Goal: Transaction & Acquisition: Purchase product/service

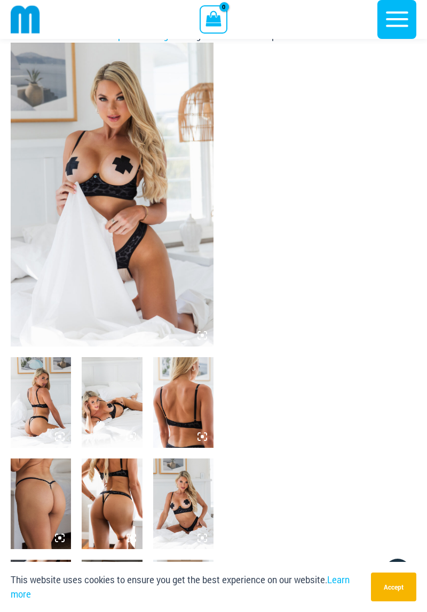
scroll to position [21, 0]
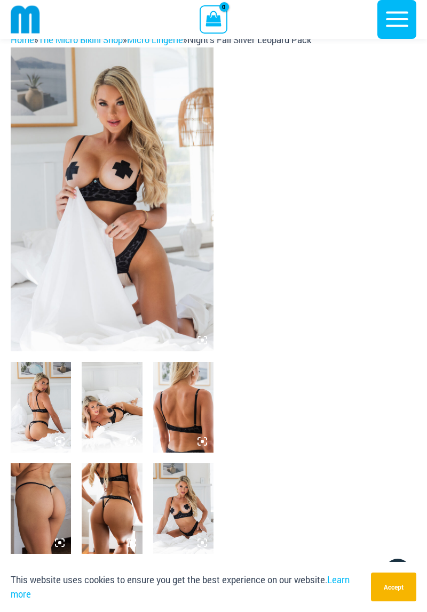
click at [116, 215] on img at bounding box center [112, 199] width 203 height 304
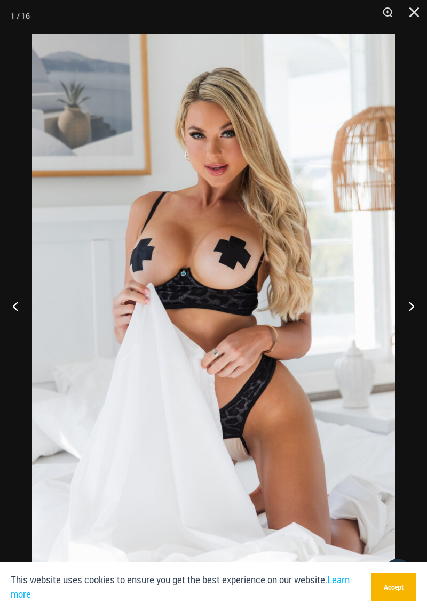
click at [408, 309] on button "Next" at bounding box center [407, 305] width 40 height 53
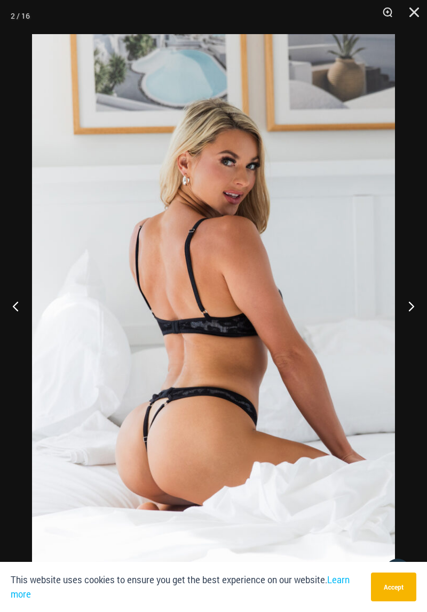
click at [412, 307] on button "Next" at bounding box center [407, 305] width 40 height 53
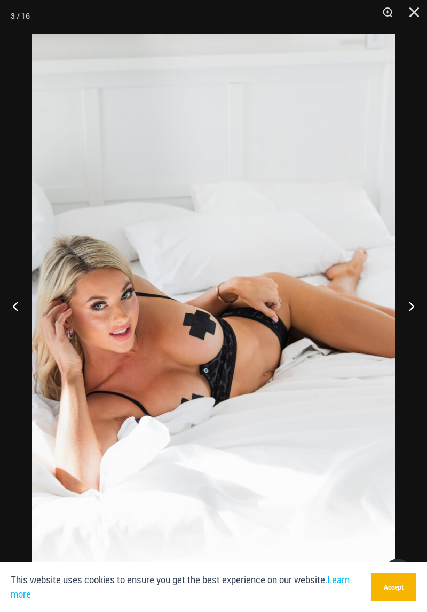
click at [408, 310] on button "Next" at bounding box center [407, 305] width 40 height 53
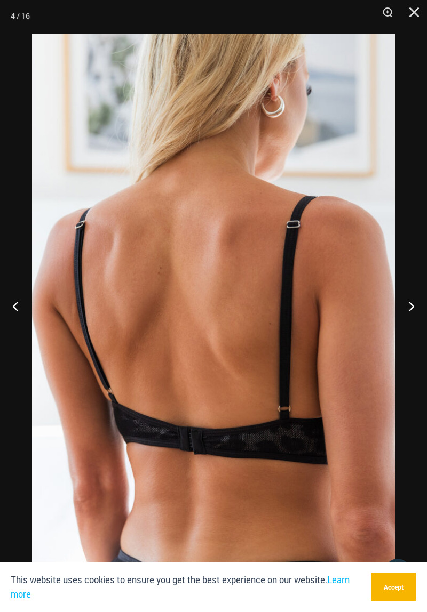
click at [408, 310] on button "Next" at bounding box center [407, 305] width 40 height 53
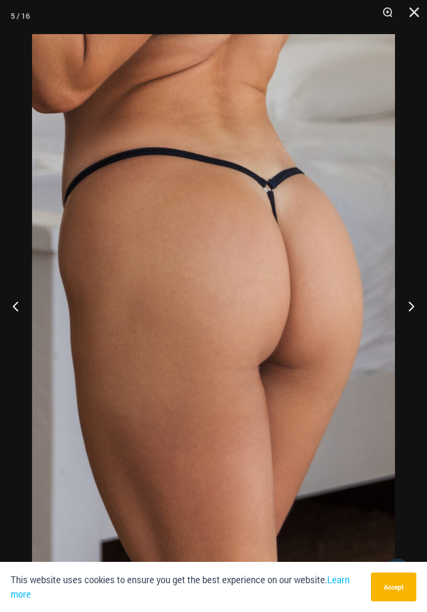
click at [408, 310] on button "Next" at bounding box center [407, 305] width 40 height 53
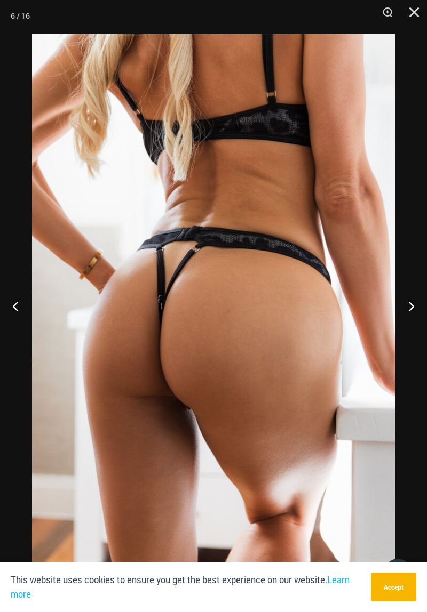
click at [19, 304] on button "Previous" at bounding box center [20, 305] width 40 height 53
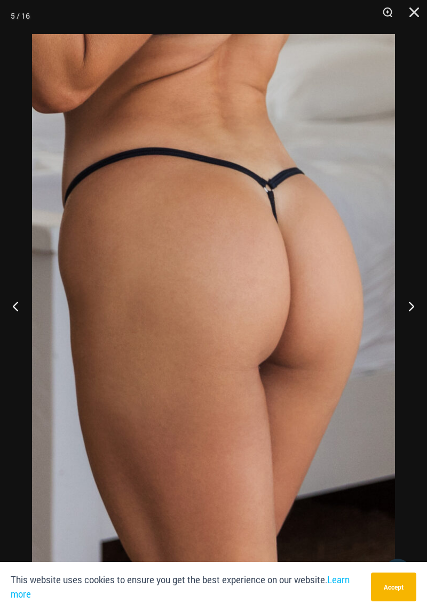
click at [410, 309] on button "Next" at bounding box center [407, 305] width 40 height 53
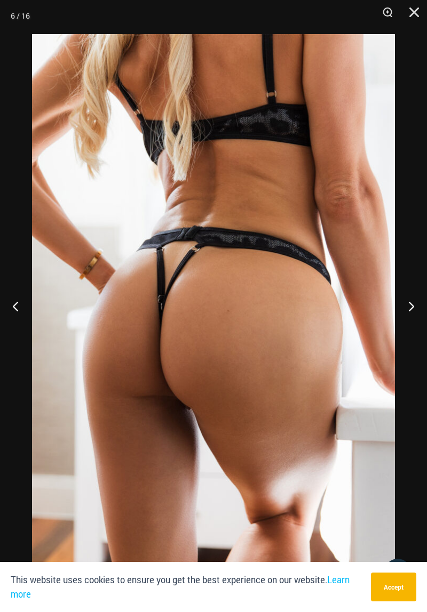
click at [411, 304] on button "Next" at bounding box center [407, 305] width 40 height 53
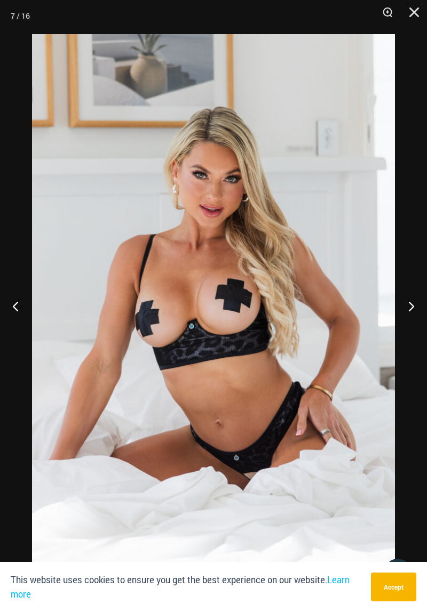
click at [408, 311] on button "Next" at bounding box center [407, 305] width 40 height 53
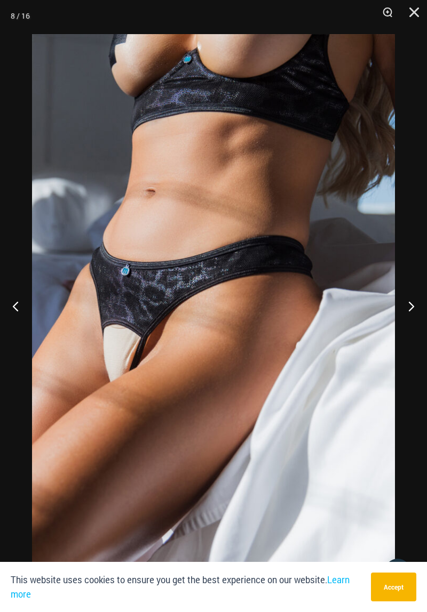
click at [408, 311] on button "Next" at bounding box center [407, 305] width 40 height 53
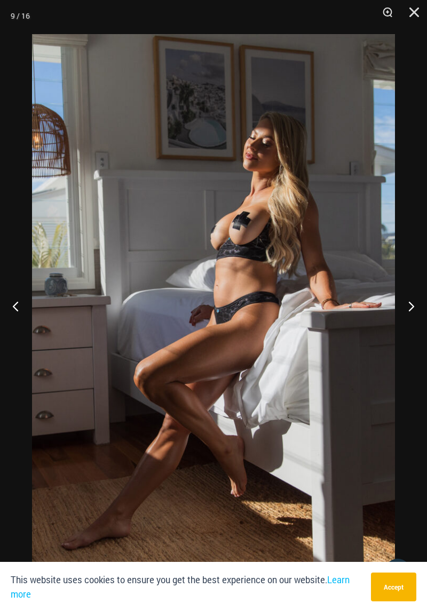
click at [413, 307] on button "Next" at bounding box center [407, 305] width 40 height 53
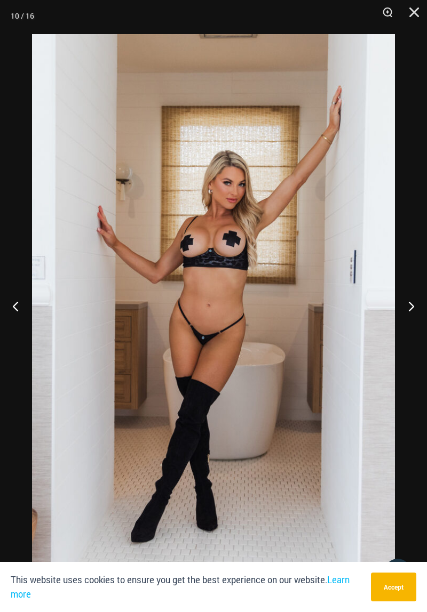
click at [407, 307] on button "Next" at bounding box center [407, 305] width 40 height 53
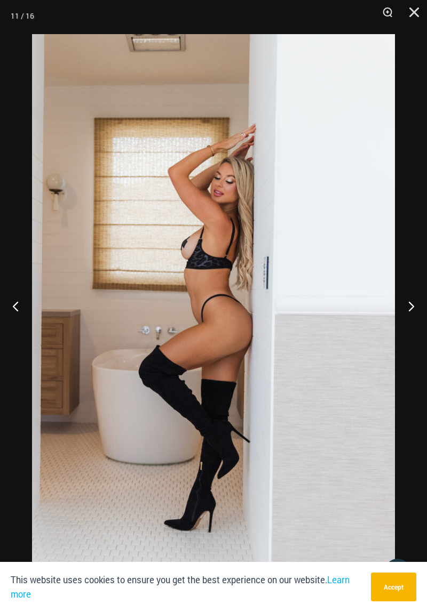
click at [412, 311] on button "Next" at bounding box center [407, 305] width 40 height 53
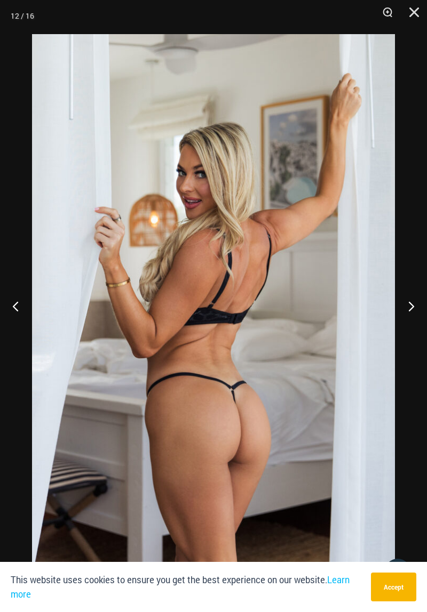
click at [407, 307] on button "Next" at bounding box center [407, 305] width 40 height 53
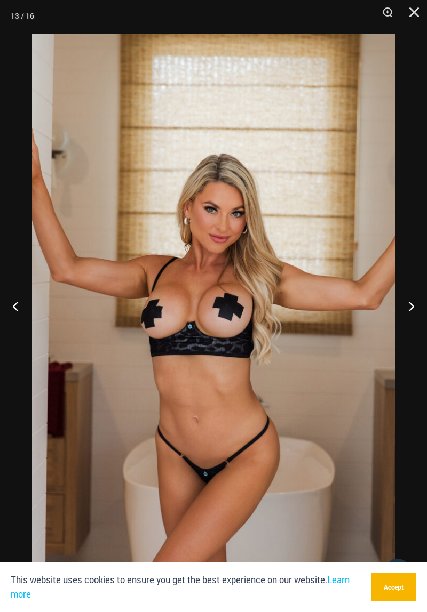
click at [409, 312] on button "Next" at bounding box center [407, 305] width 40 height 53
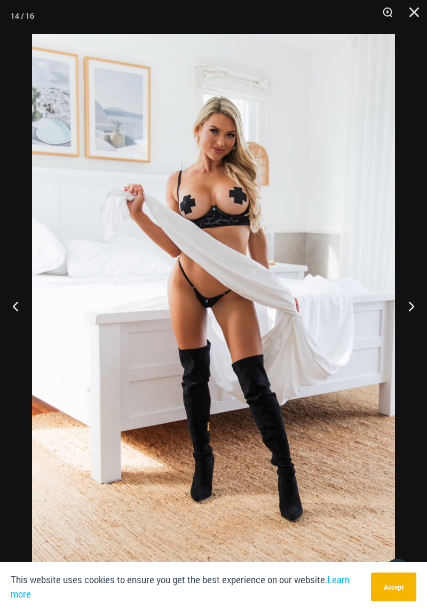
click at [411, 306] on button "Next" at bounding box center [407, 305] width 40 height 53
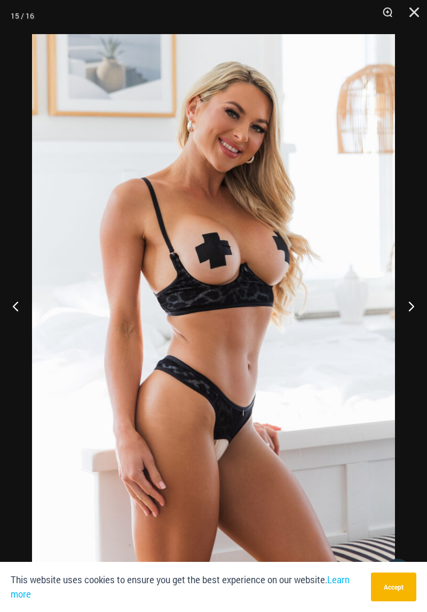
click at [410, 306] on button "Next" at bounding box center [407, 305] width 40 height 53
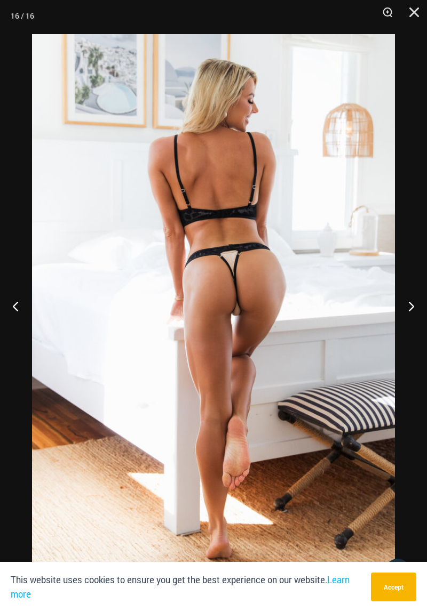
click at [414, 303] on button "Next" at bounding box center [407, 305] width 40 height 53
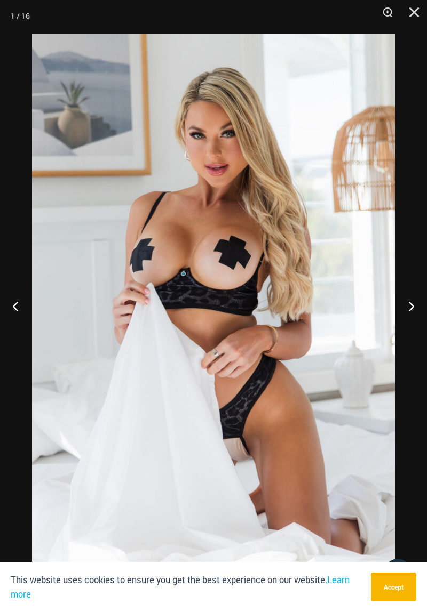
click at [412, 306] on button "Next" at bounding box center [407, 305] width 40 height 53
